Goal: Task Accomplishment & Management: Use online tool/utility

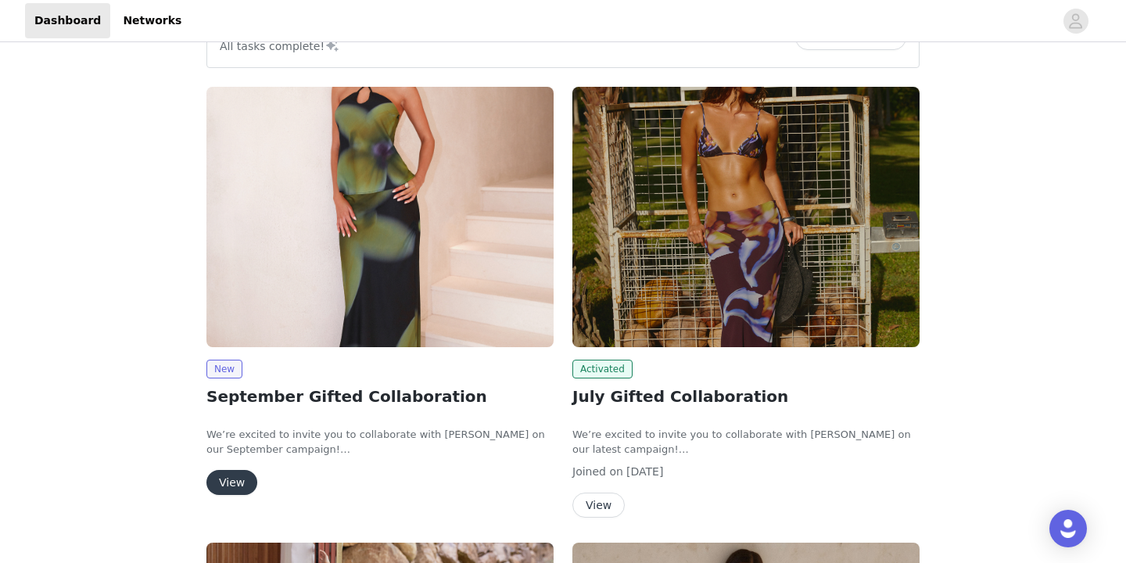
scroll to position [170, 0]
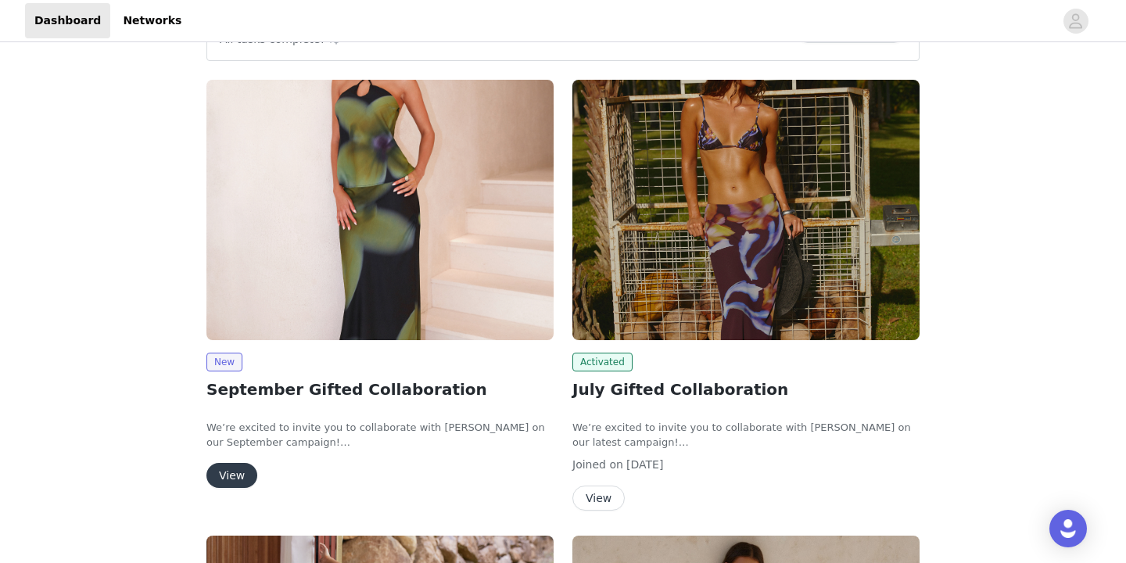
click at [240, 472] on button "View" at bounding box center [232, 475] width 51 height 25
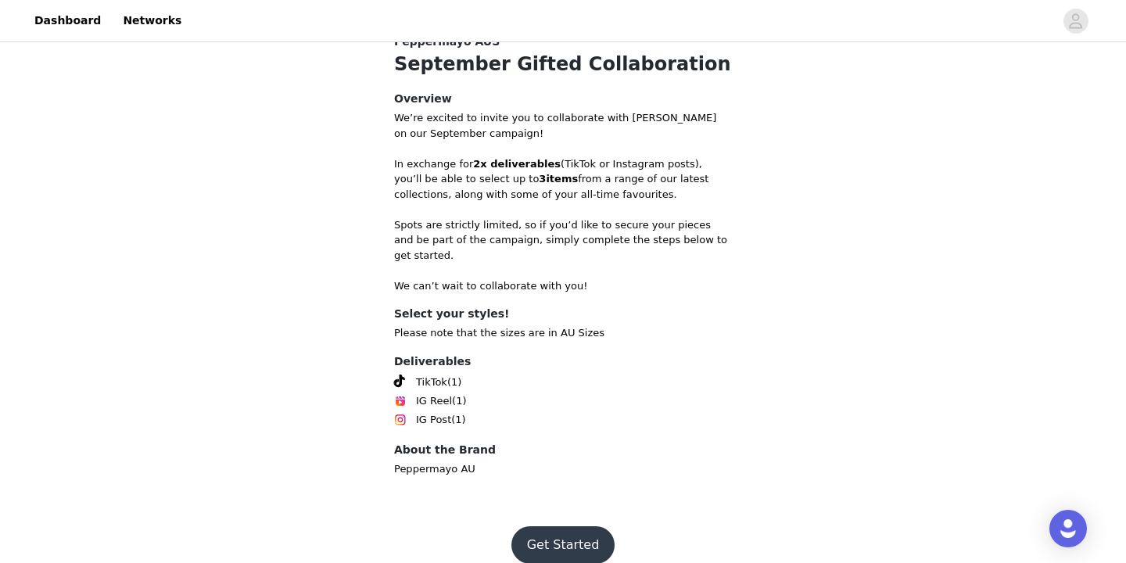
scroll to position [524, 0]
click at [562, 527] on button "Get Started" at bounding box center [564, 546] width 104 height 38
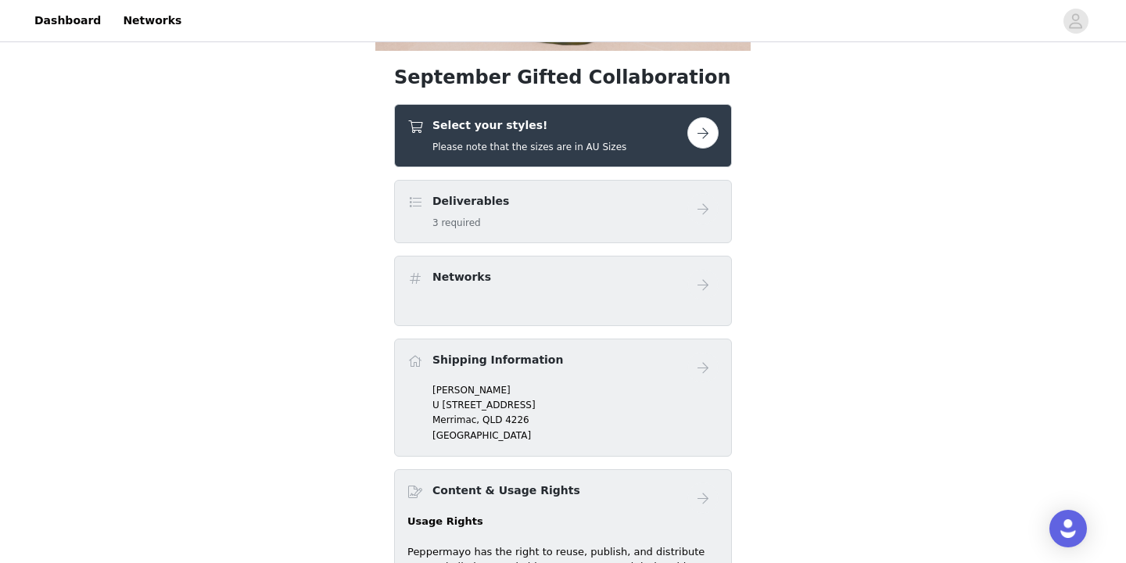
scroll to position [483, 0]
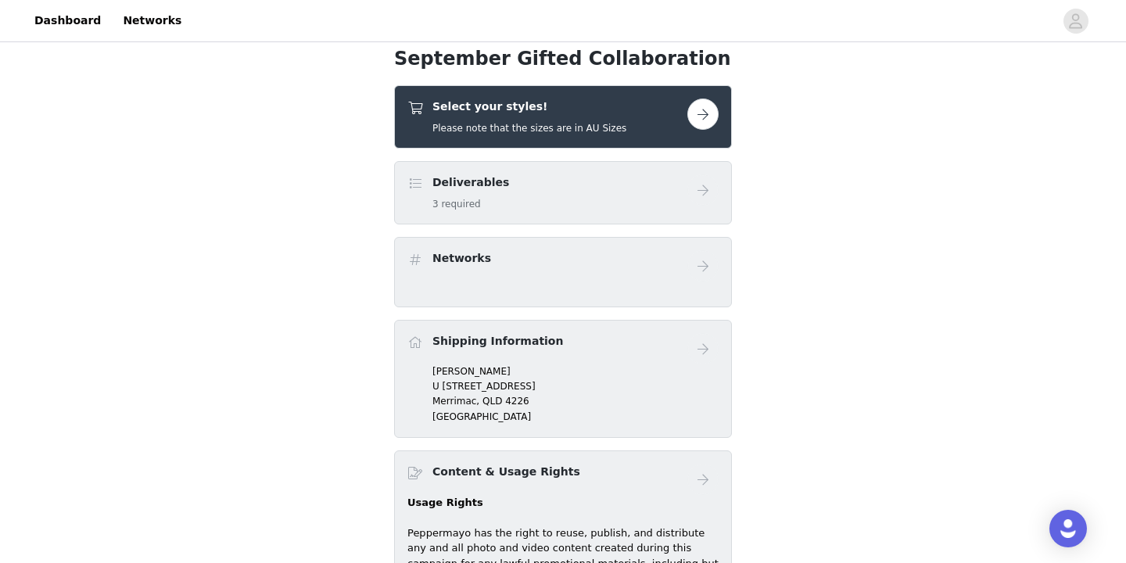
click at [706, 117] on button "button" at bounding box center [703, 114] width 31 height 31
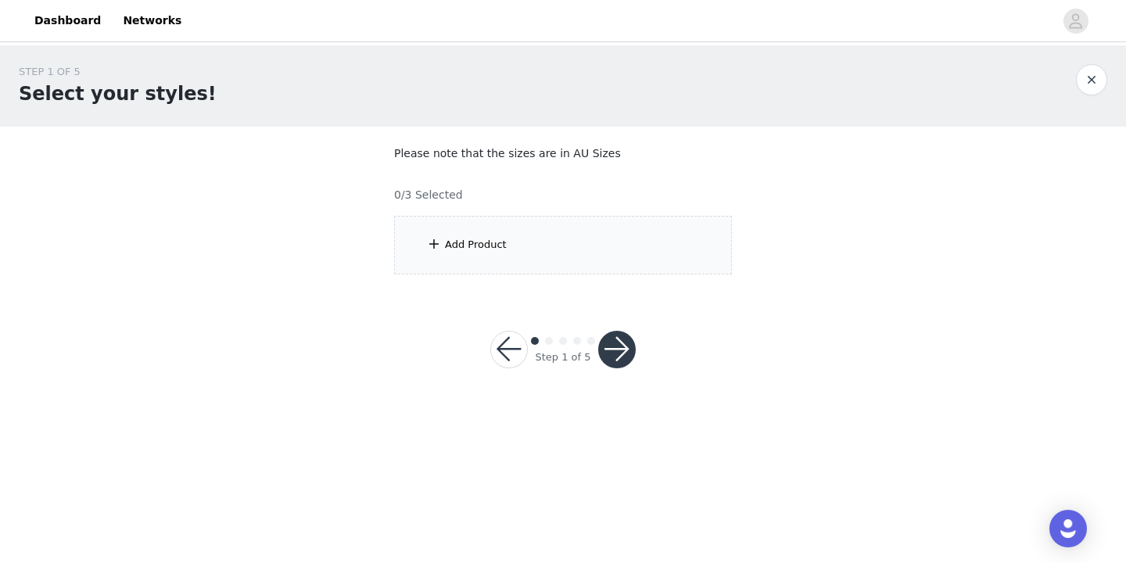
click at [462, 239] on div "Add Product" at bounding box center [476, 245] width 62 height 16
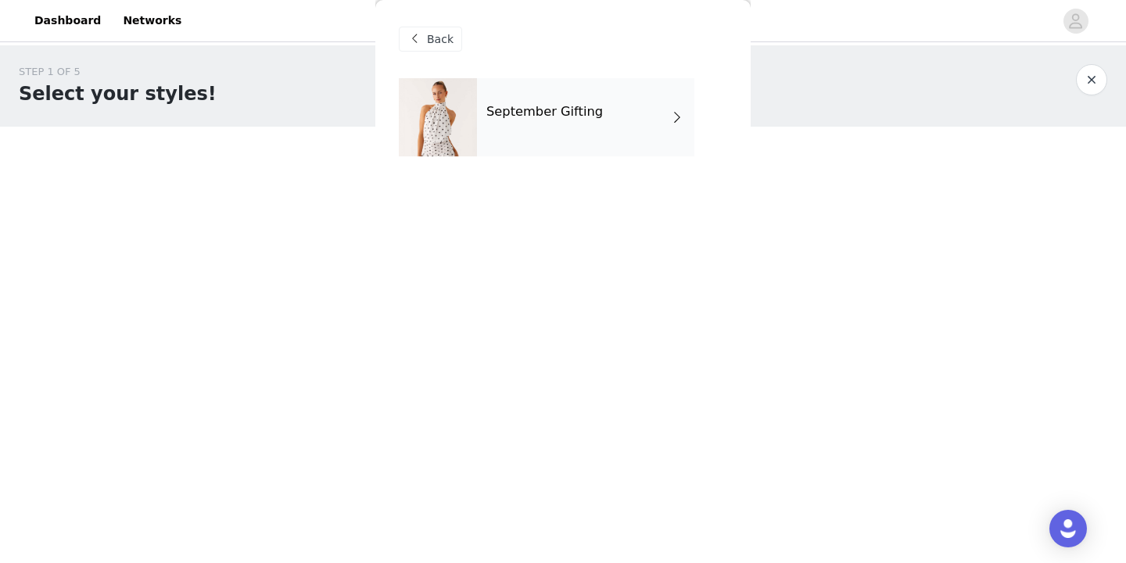
click at [539, 128] on div "September Gifting" at bounding box center [585, 117] width 217 height 78
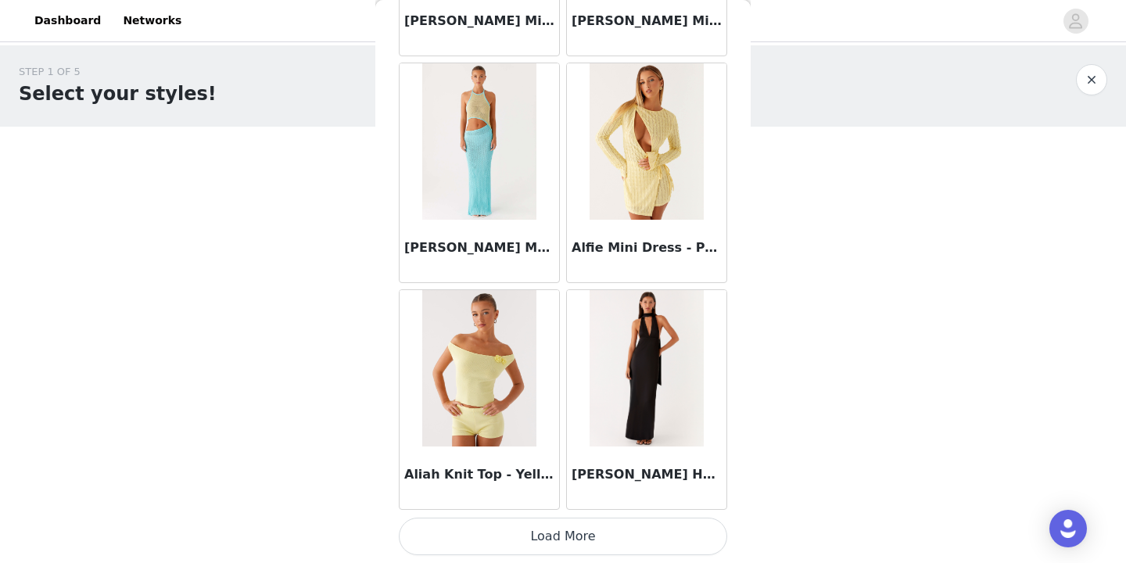
scroll to position [1830, 0]
click at [465, 533] on button "Load More" at bounding box center [563, 537] width 329 height 38
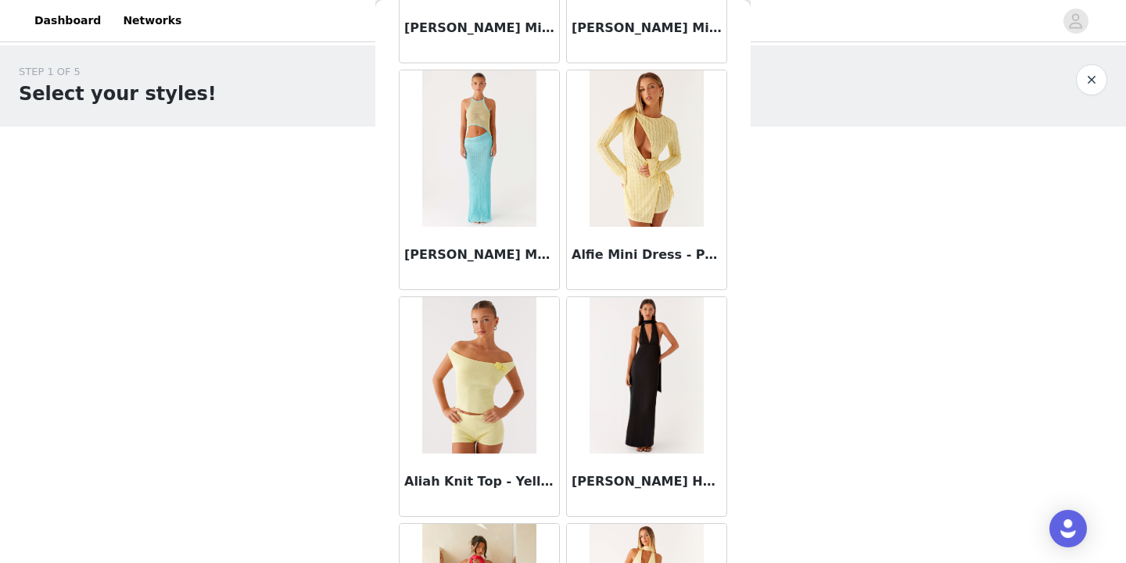
scroll to position [0, 0]
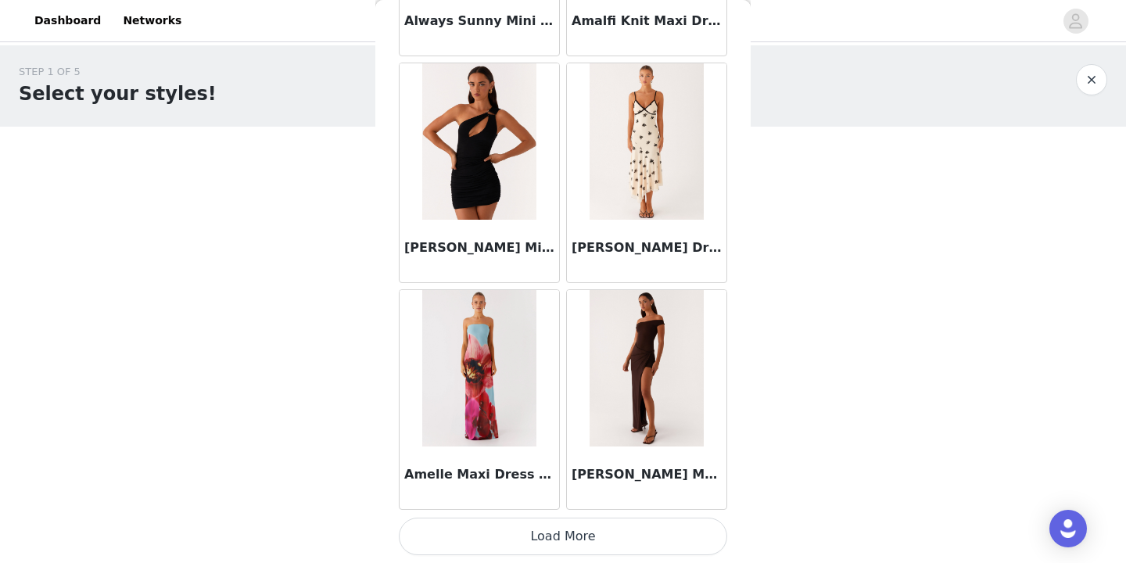
click at [580, 541] on button "Load More" at bounding box center [563, 537] width 329 height 38
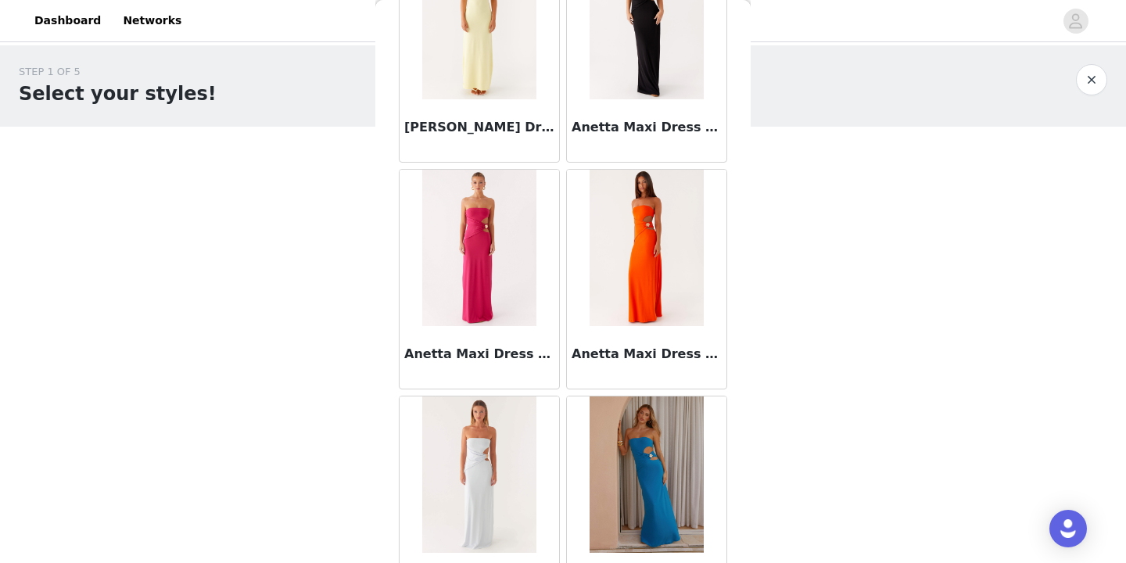
scroll to position [5534, 0]
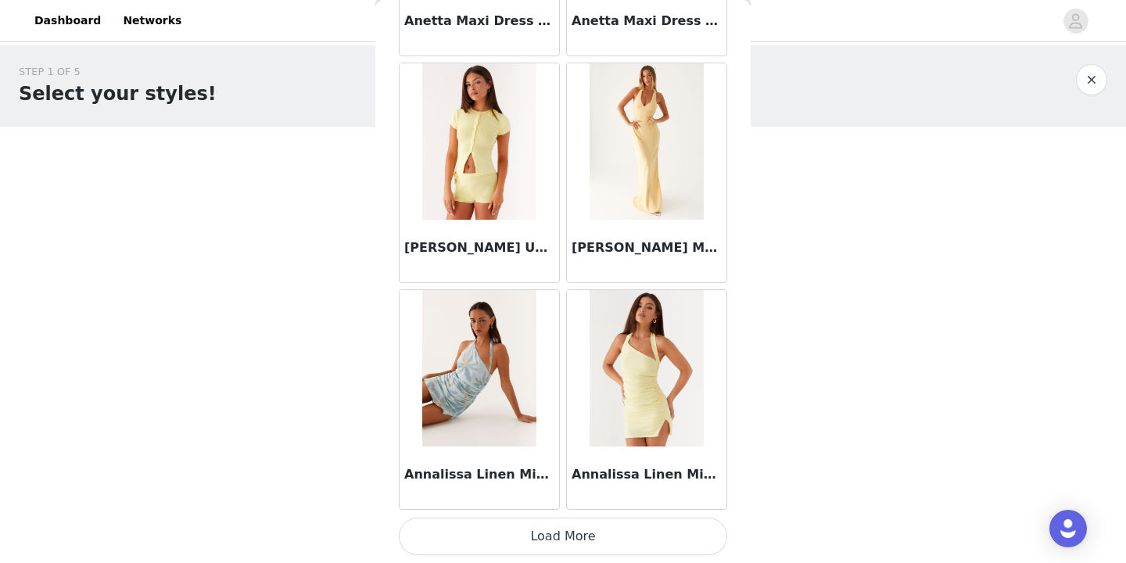
click at [569, 544] on button "Load More" at bounding box center [563, 537] width 329 height 38
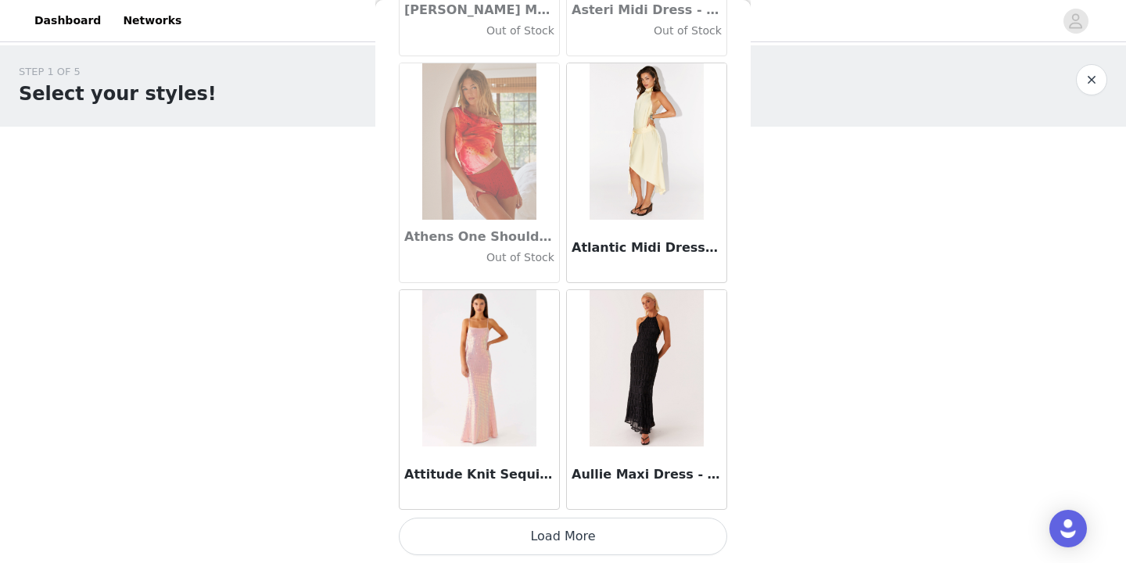
click at [555, 536] on button "Load More" at bounding box center [563, 537] width 329 height 38
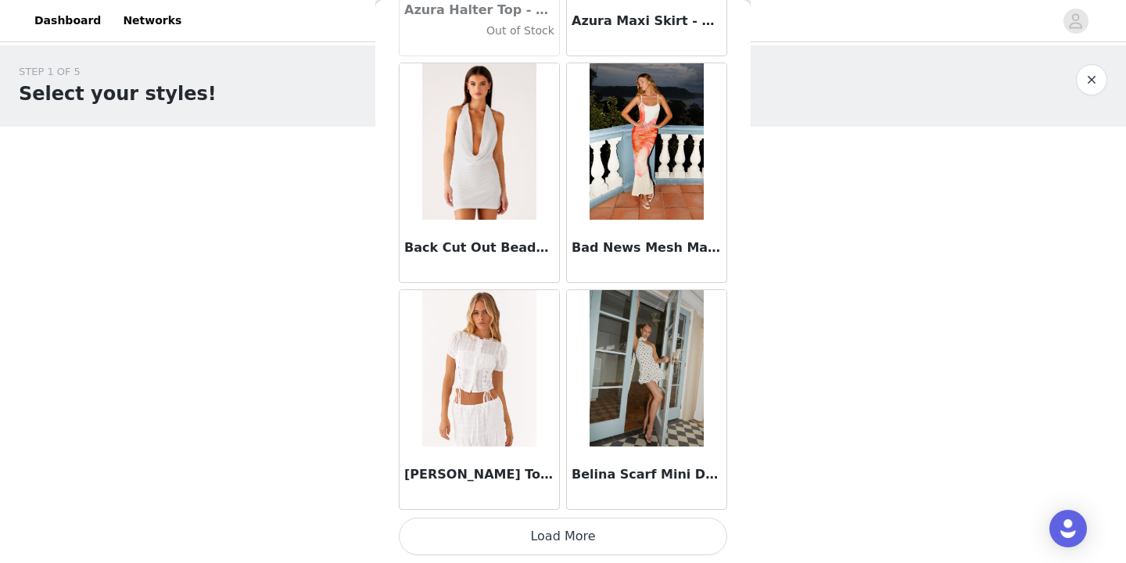
scroll to position [0, 0]
click at [587, 541] on button "Load More" at bounding box center [563, 537] width 329 height 38
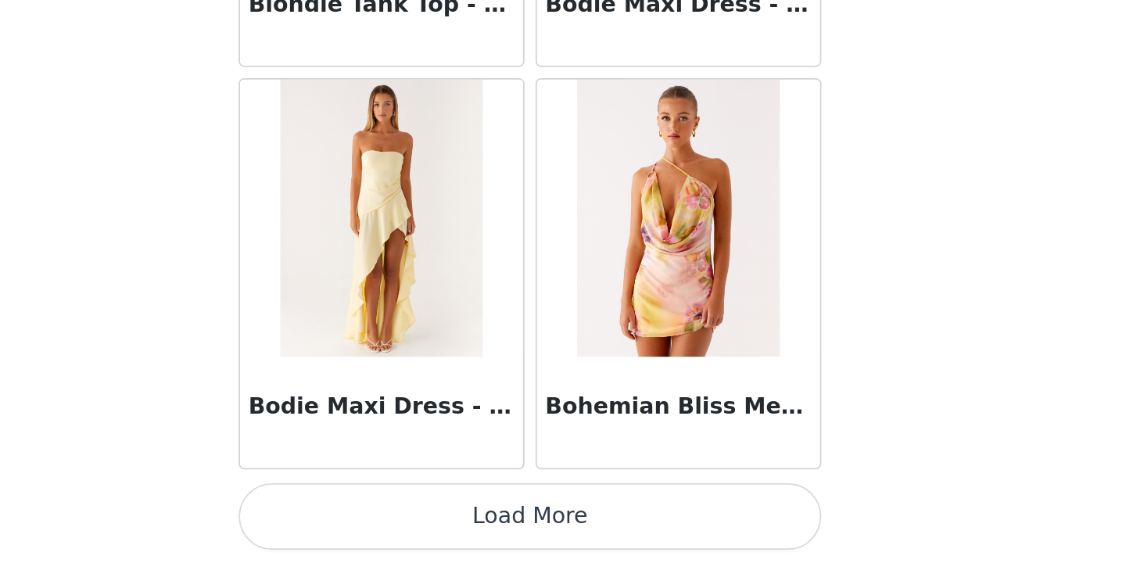
click at [399, 518] on button "Load More" at bounding box center [563, 537] width 329 height 38
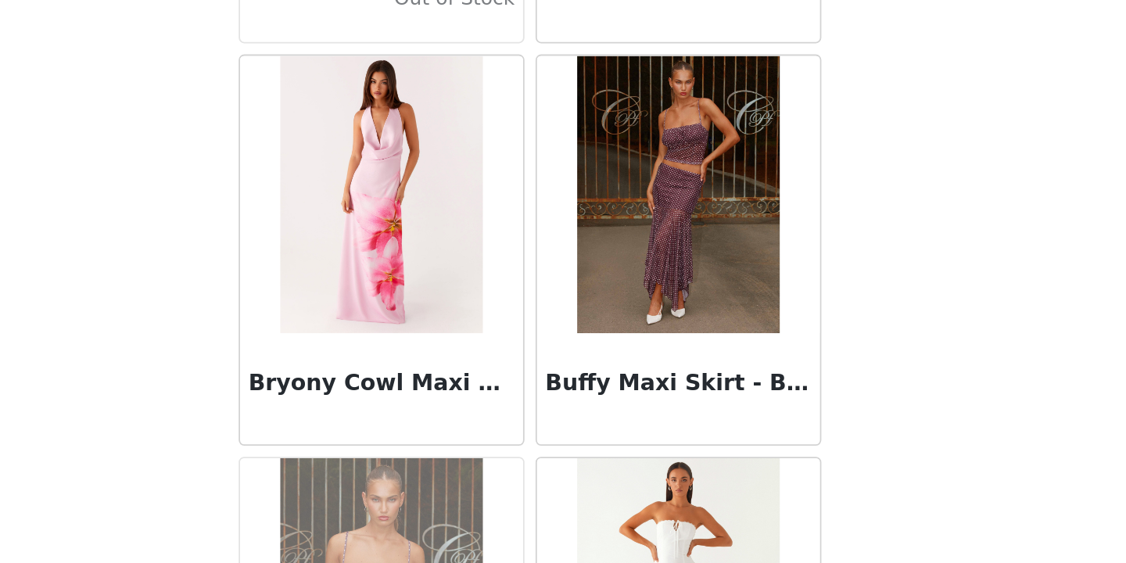
scroll to position [14777, 0]
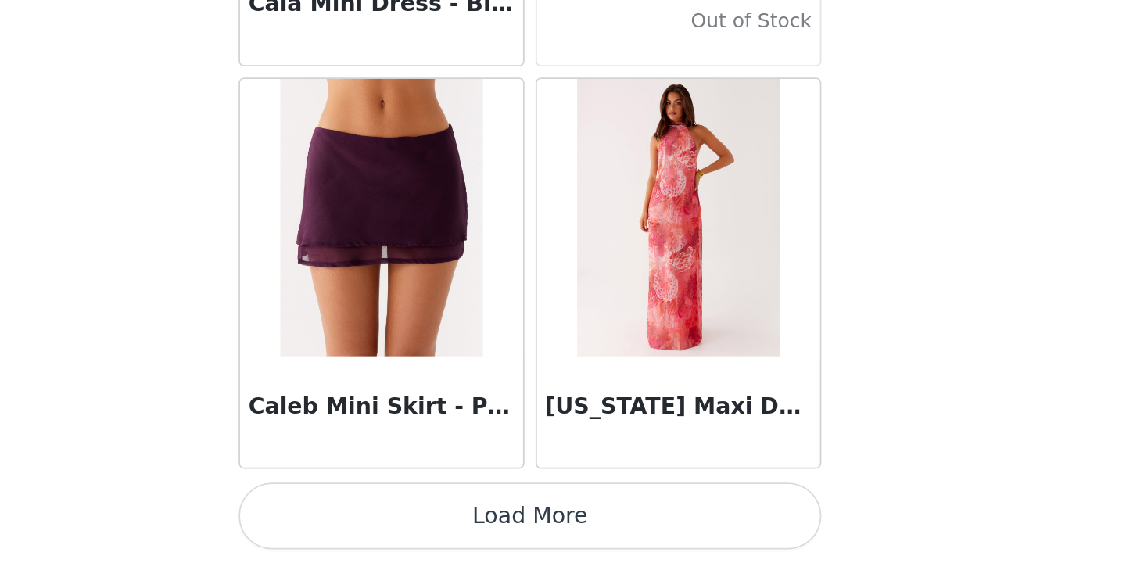
click at [399, 518] on button "Load More" at bounding box center [563, 537] width 329 height 38
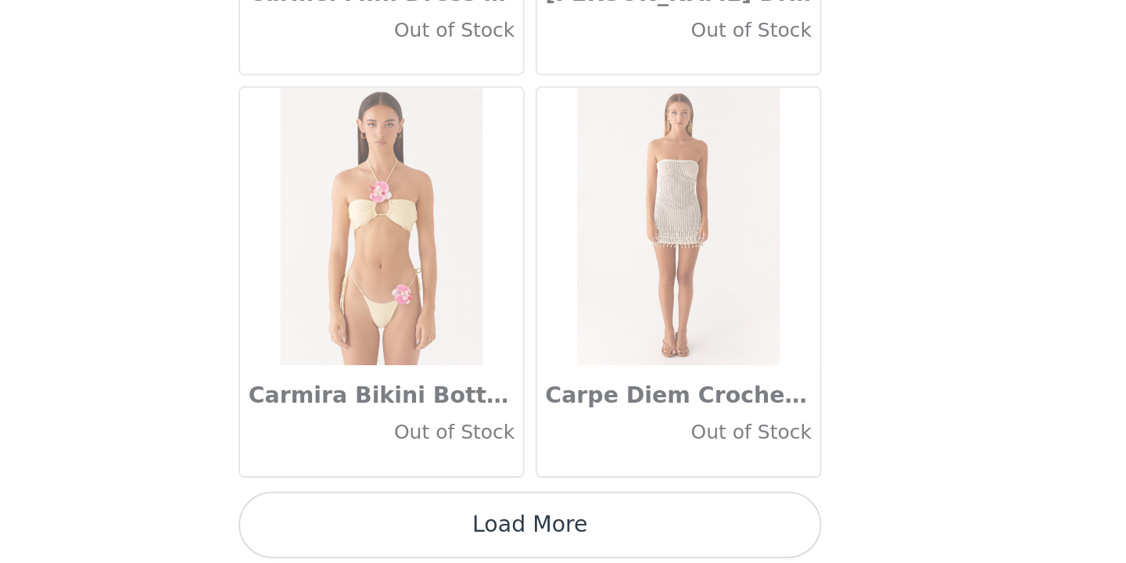
scroll to position [17709, 0]
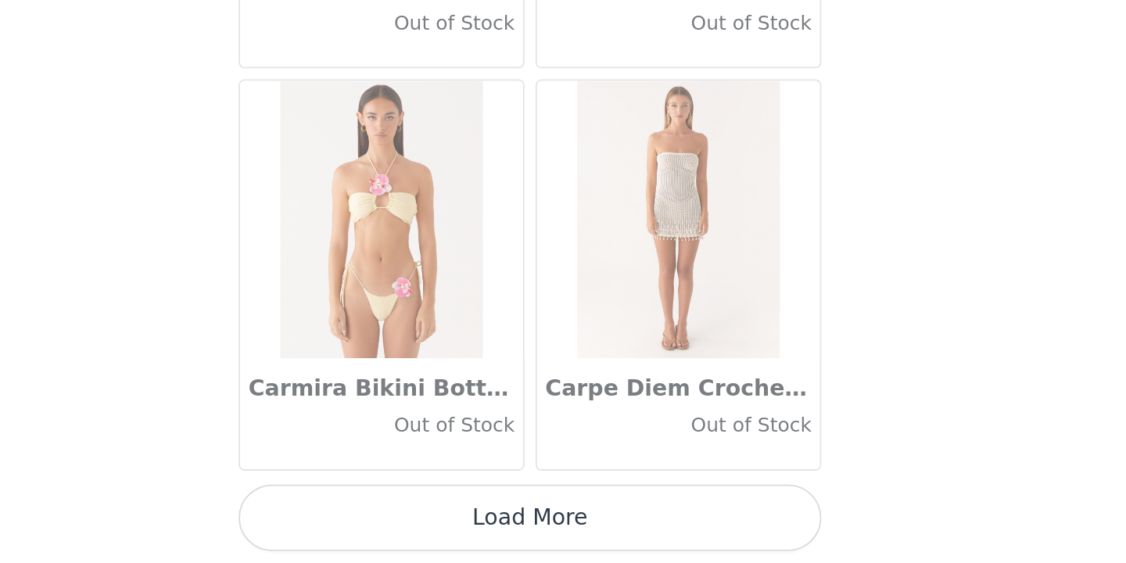
click at [399, 519] on button "Load More" at bounding box center [563, 538] width 329 height 38
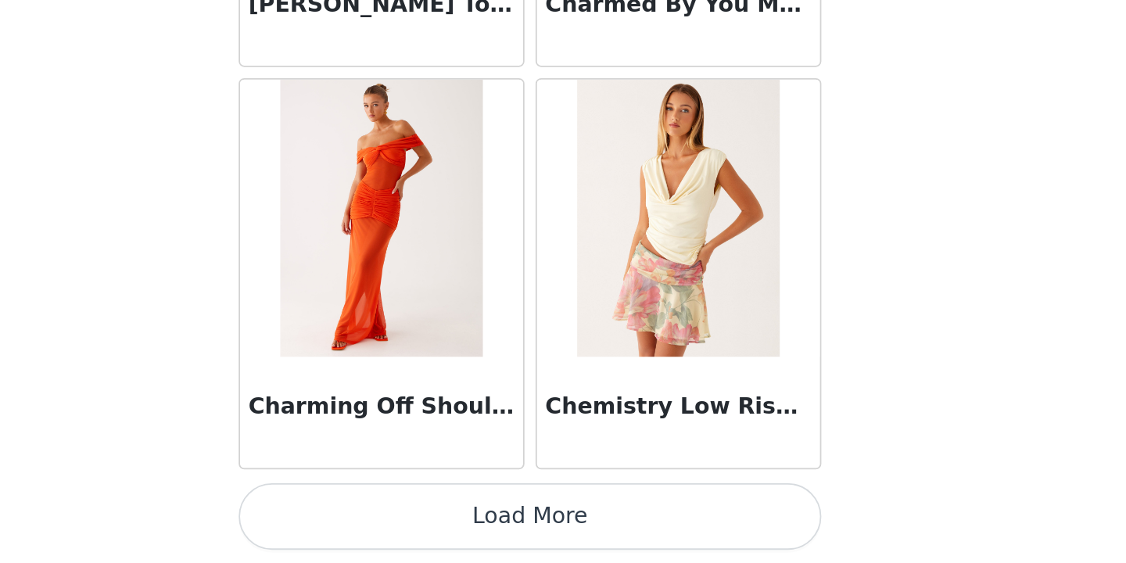
scroll to position [19978, 0]
click at [399, 518] on button "Load More" at bounding box center [563, 537] width 329 height 38
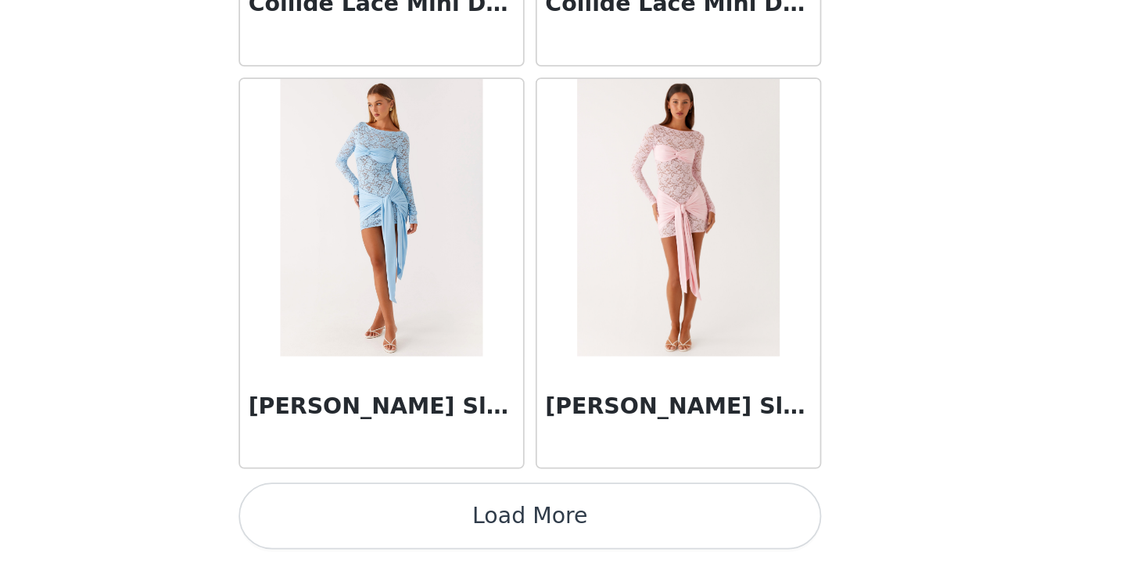
scroll to position [22247, 0]
click at [399, 518] on button "Load More" at bounding box center [563, 537] width 329 height 38
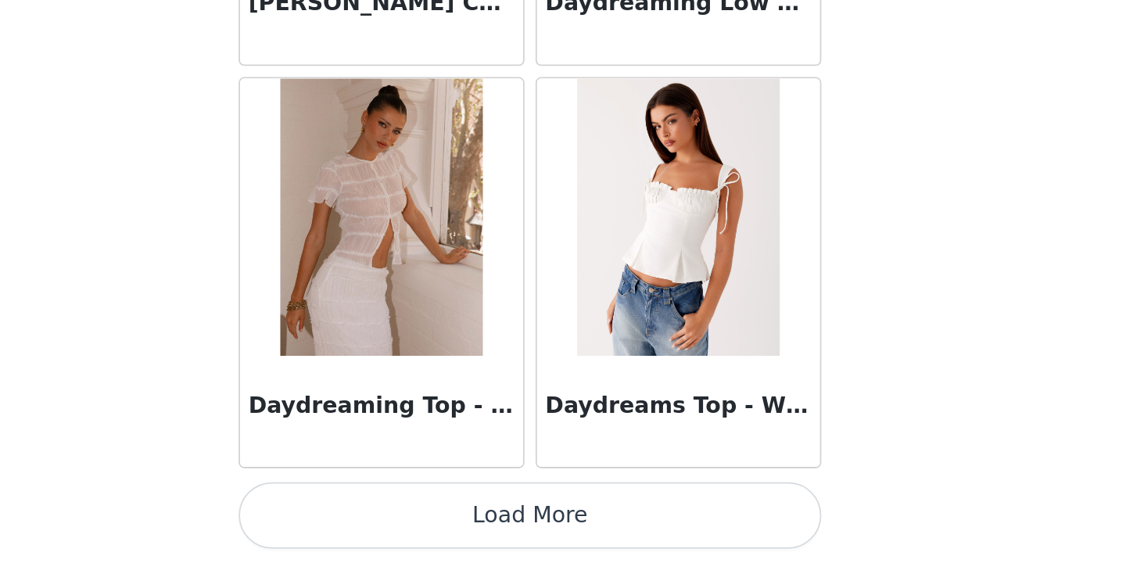
scroll to position [0, 0]
click at [399, 518] on button "Load More" at bounding box center [563, 537] width 329 height 38
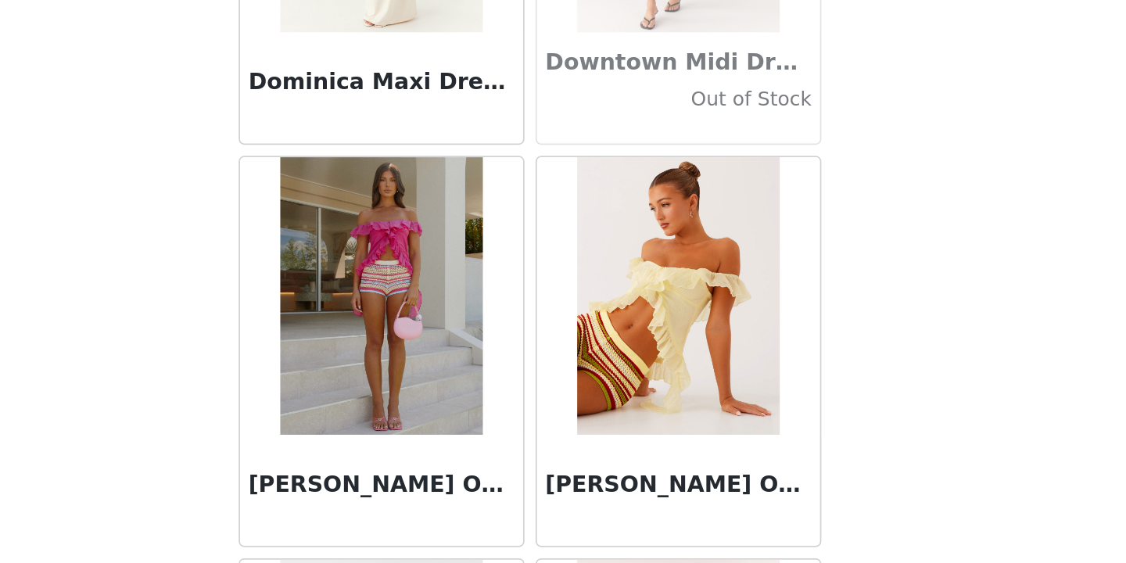
scroll to position [26518, 0]
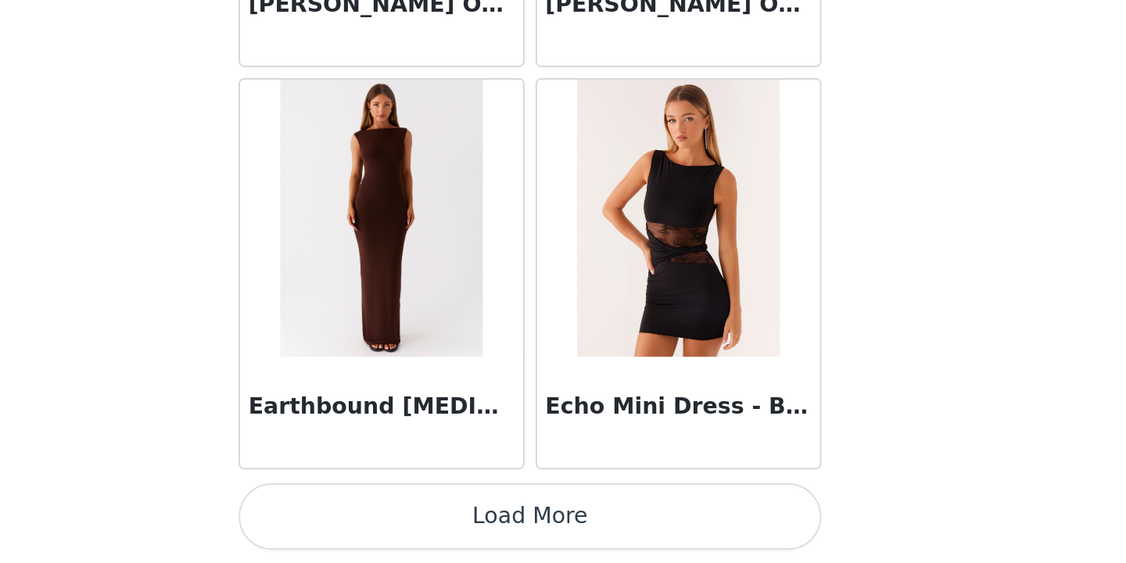
click at [399, 518] on button "Load More" at bounding box center [563, 537] width 329 height 38
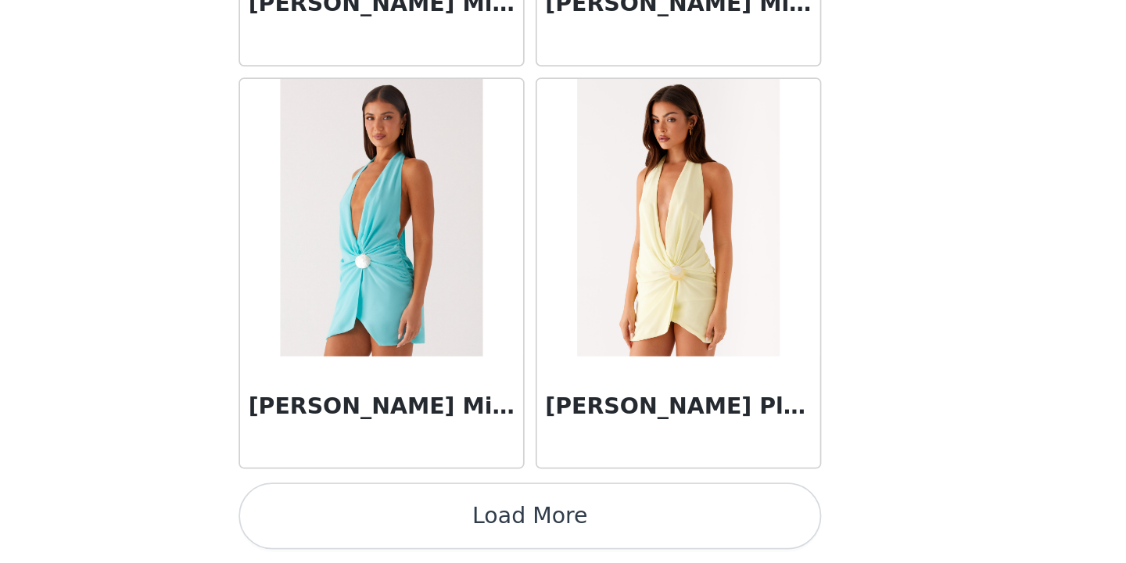
scroll to position [0, 0]
click at [399, 518] on button "Load More" at bounding box center [563, 537] width 329 height 38
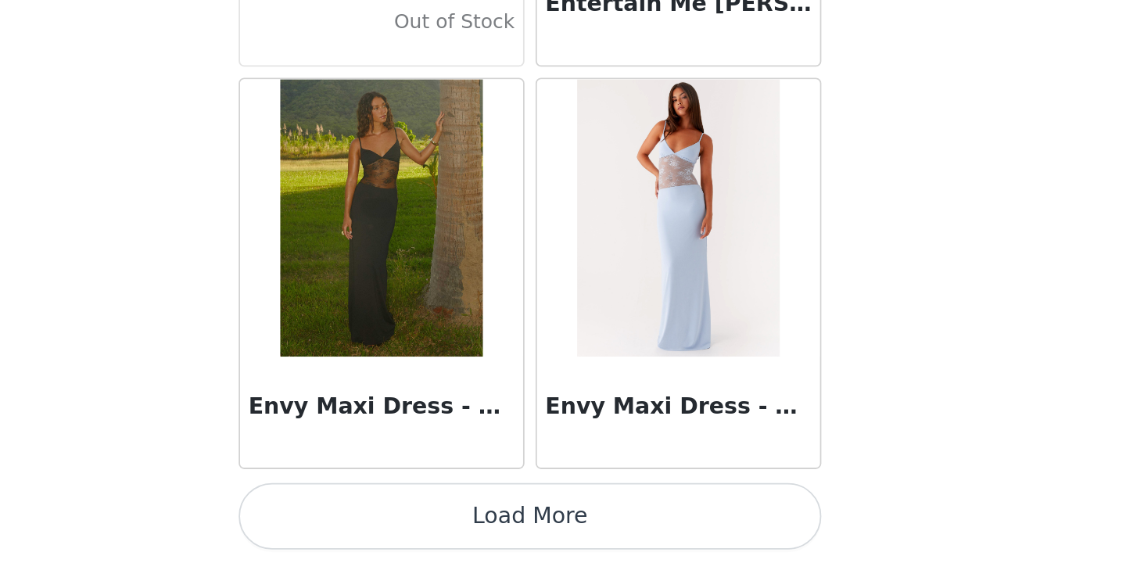
click at [399, 518] on button "Load More" at bounding box center [563, 537] width 329 height 38
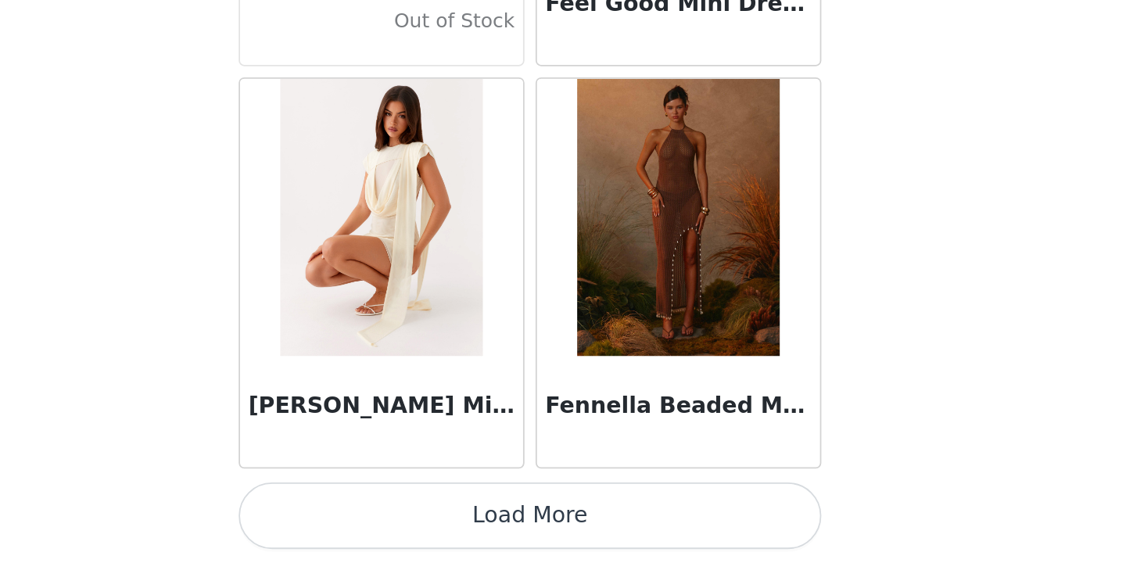
scroll to position [0, 0]
click at [399, 518] on button "Load More" at bounding box center [563, 537] width 329 height 38
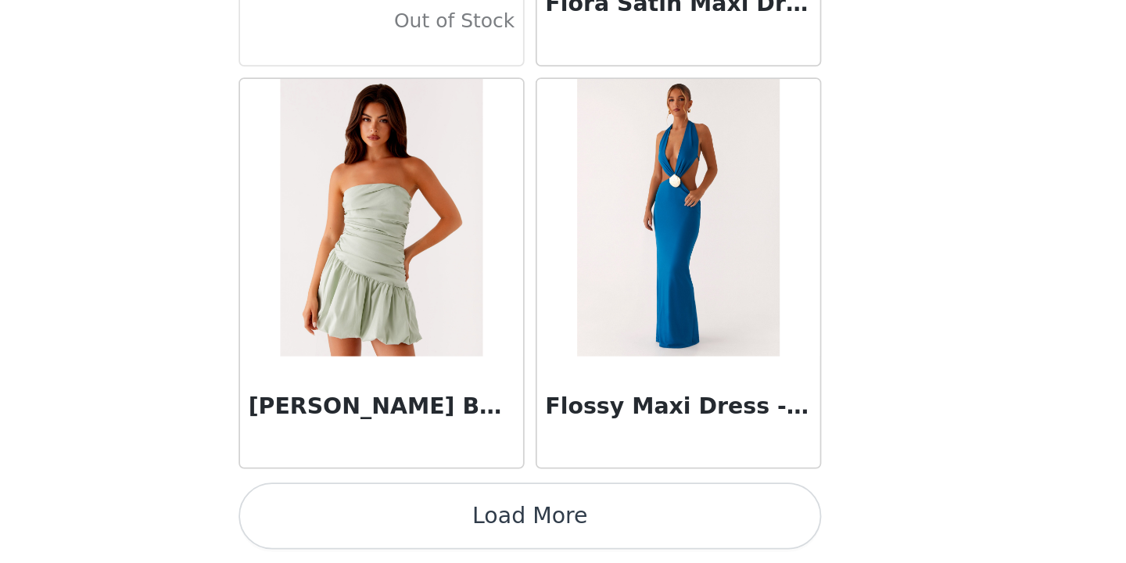
click at [399, 518] on button "Load More" at bounding box center [563, 537] width 329 height 38
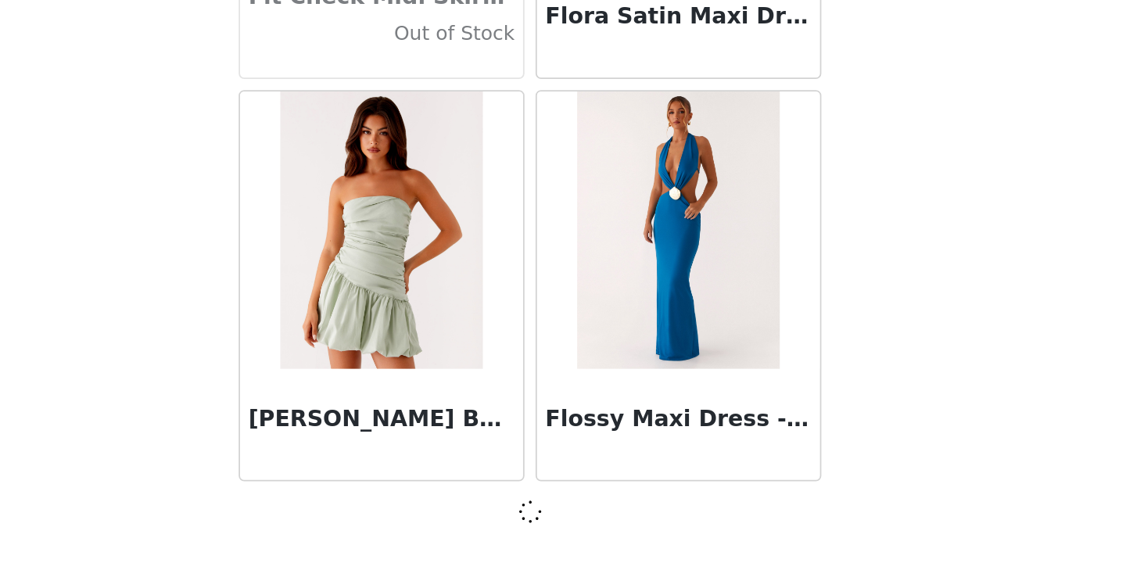
scroll to position [35851, 0]
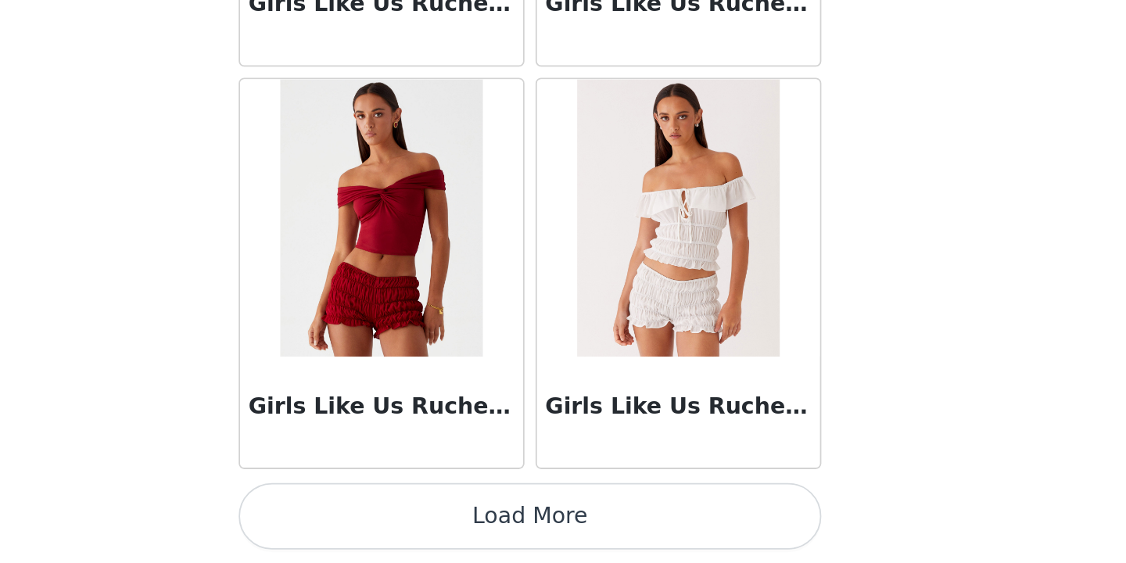
click at [399, 518] on button "Load More" at bounding box center [563, 537] width 329 height 38
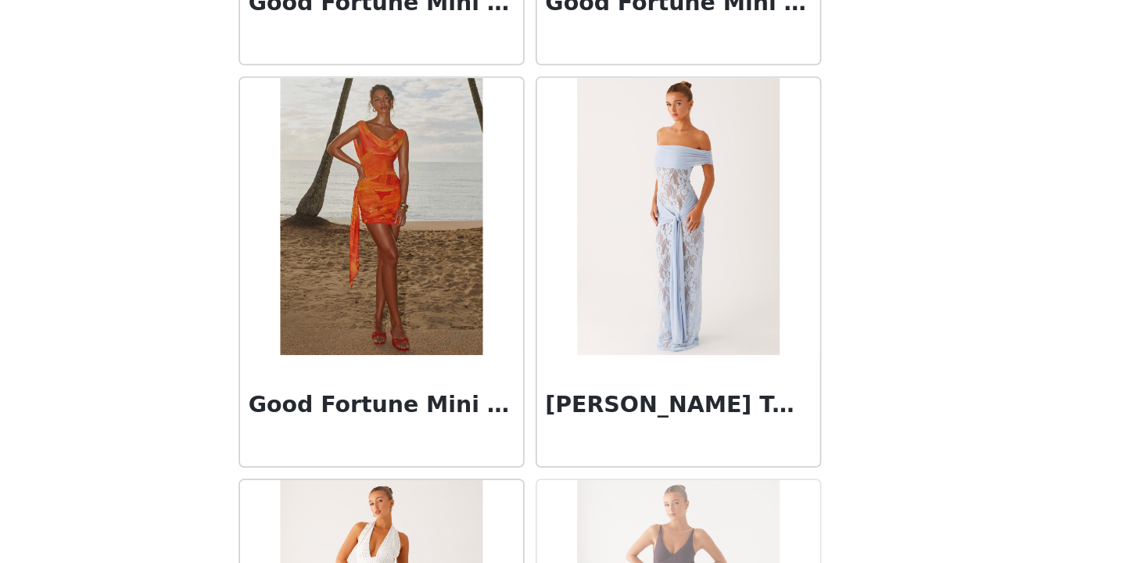
scroll to position [39043, 0]
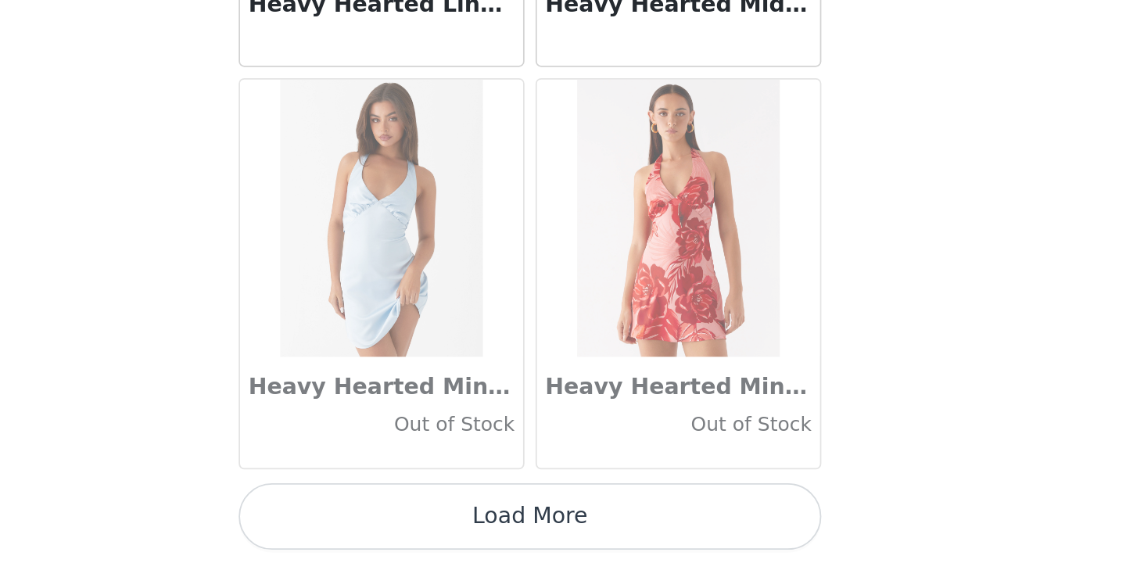
click at [399, 518] on button "Load More" at bounding box center [563, 537] width 329 height 38
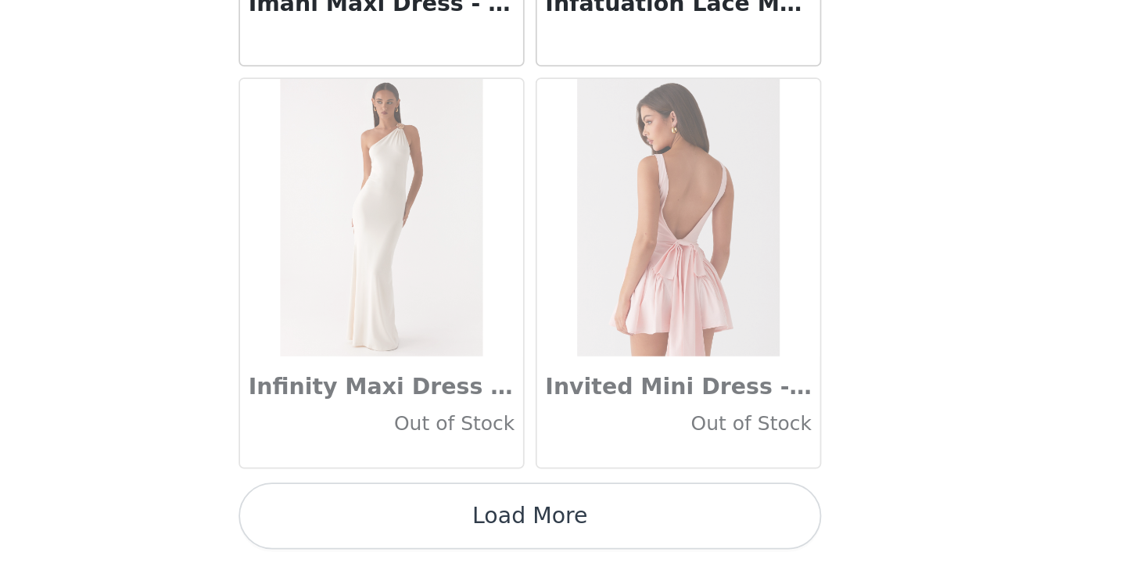
click at [399, 518] on button "Load More" at bounding box center [563, 537] width 329 height 38
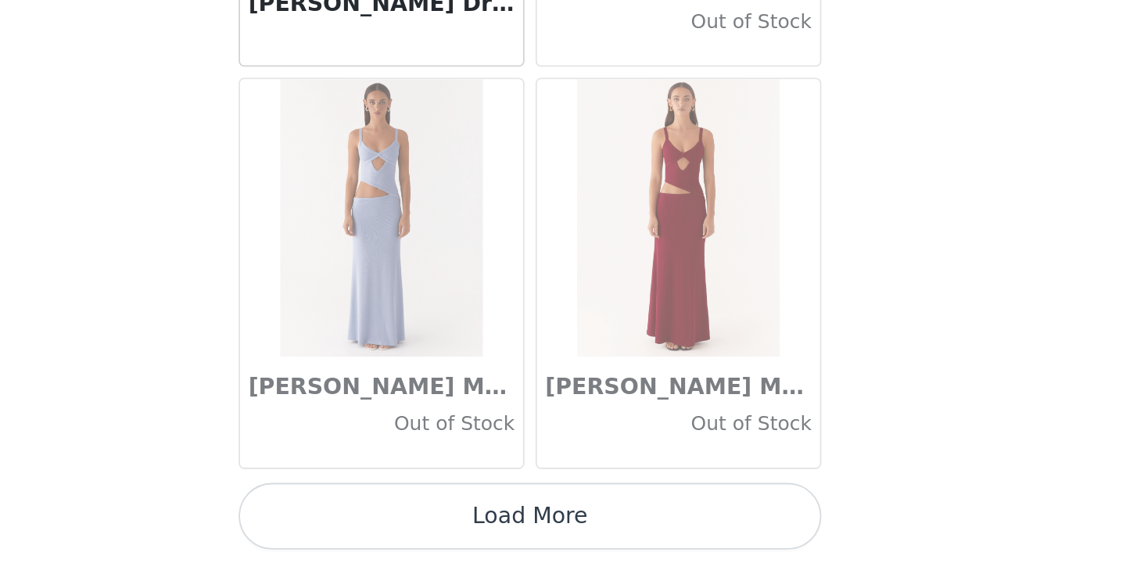
click at [399, 518] on button "Load More" at bounding box center [563, 537] width 329 height 38
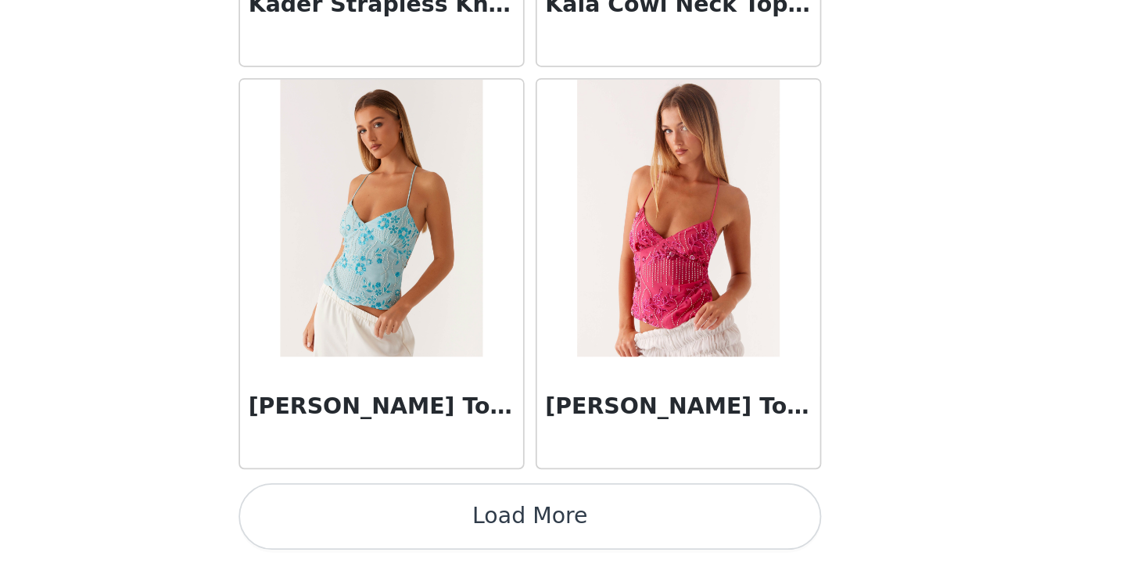
scroll to position [0, 0]
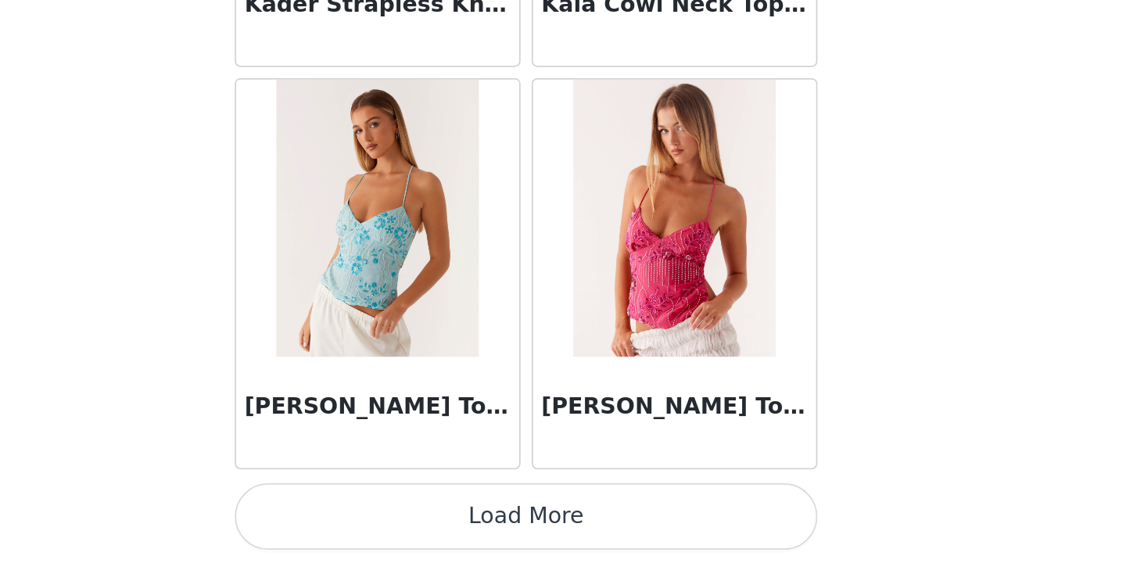
click at [399, 518] on button "Load More" at bounding box center [563, 537] width 329 height 38
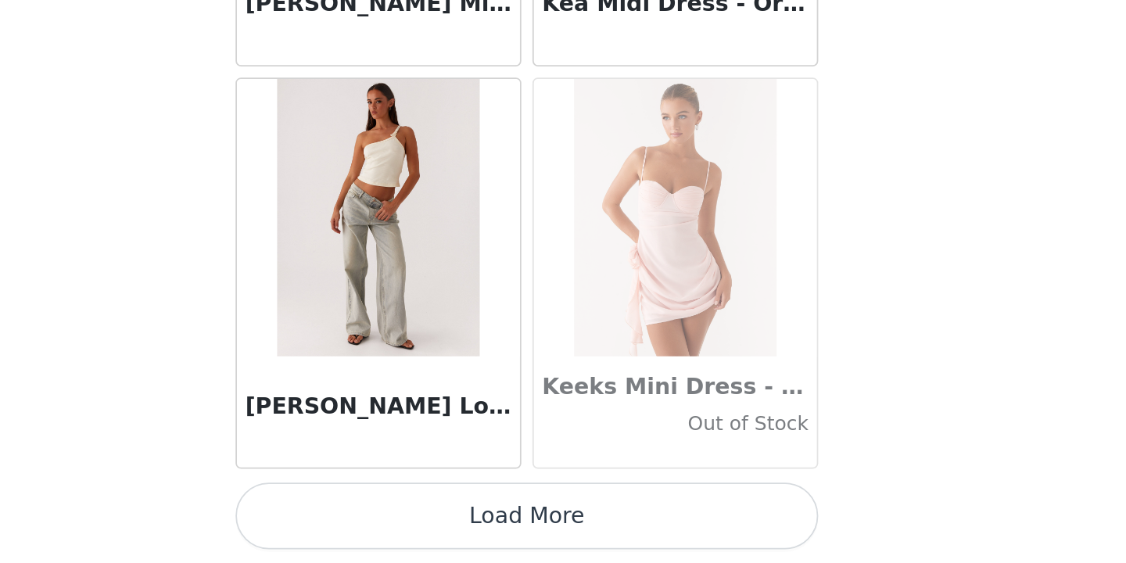
scroll to position [49469, 0]
click at [399, 518] on button "Load More" at bounding box center [563, 537] width 329 height 38
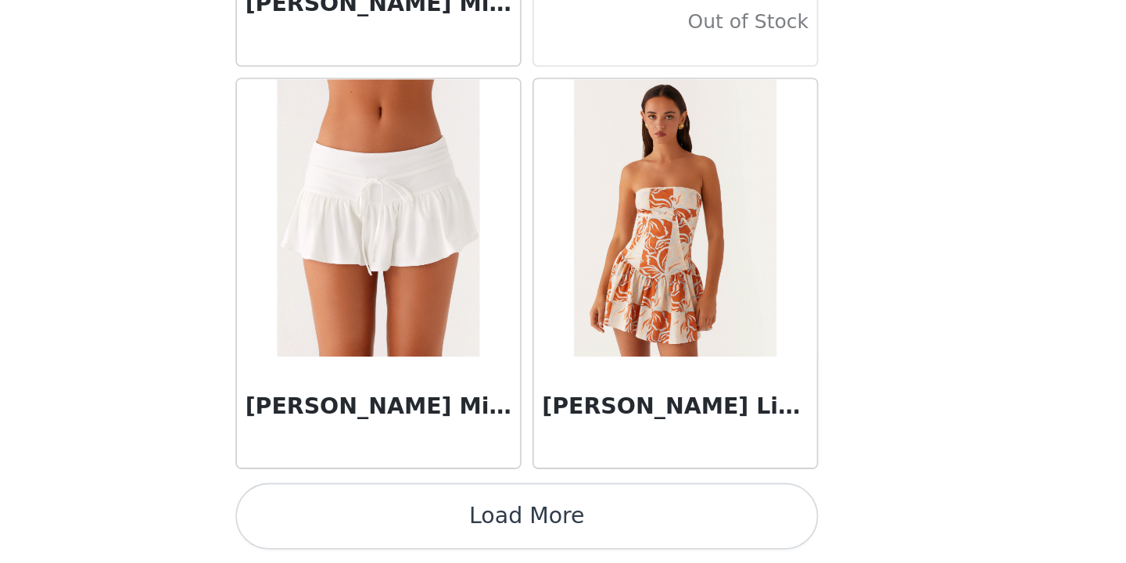
scroll to position [51738, 0]
